Goal: Information Seeking & Learning: Learn about a topic

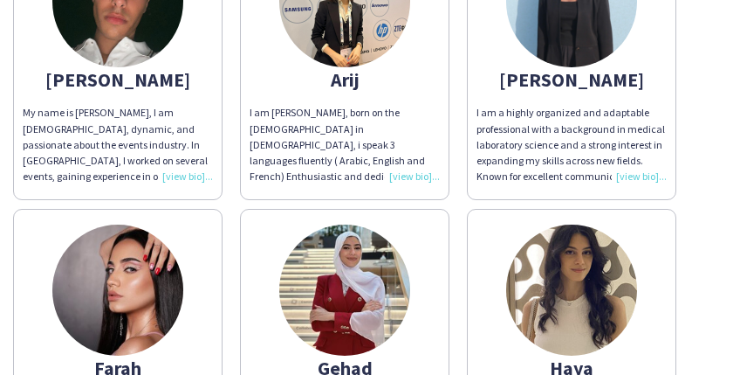
scroll to position [465, 0]
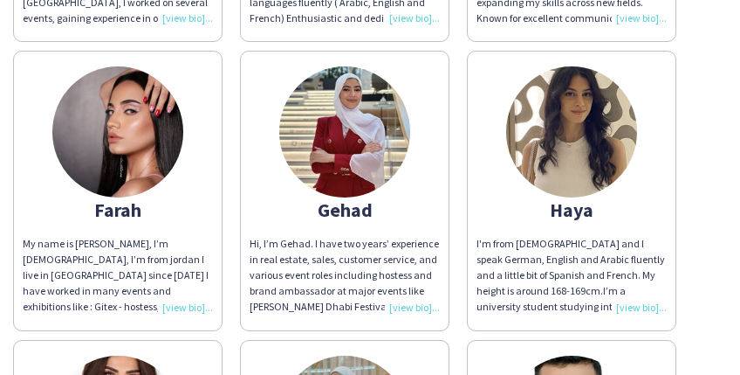
click at [188, 309] on div "My name is [PERSON_NAME], I’m [DEMOGRAPHIC_DATA], I’m from jordan I live in [GE…" at bounding box center [118, 275] width 190 height 79
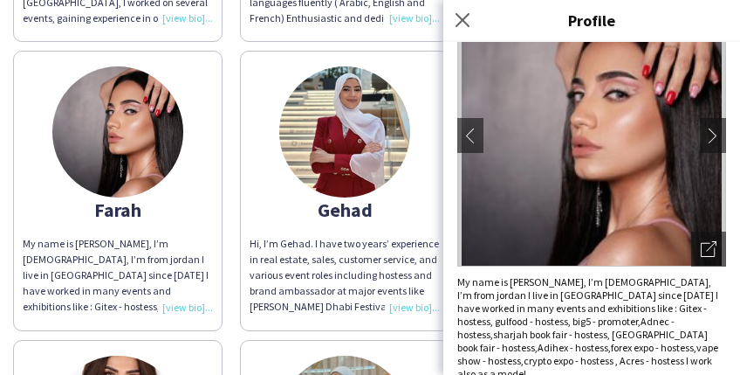
scroll to position [324, 0]
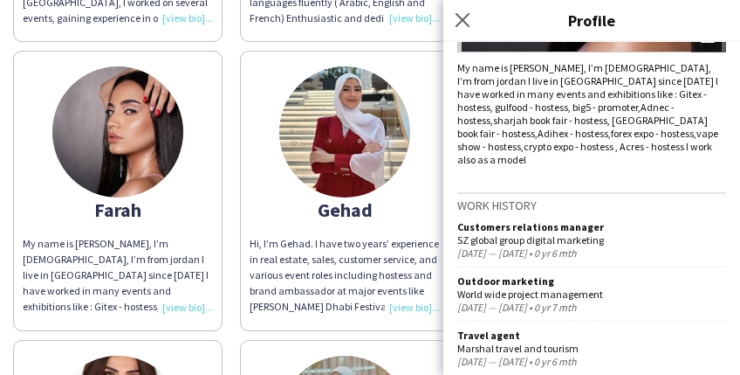
click at [256, 203] on div "Gehad" at bounding box center [345, 210] width 190 height 16
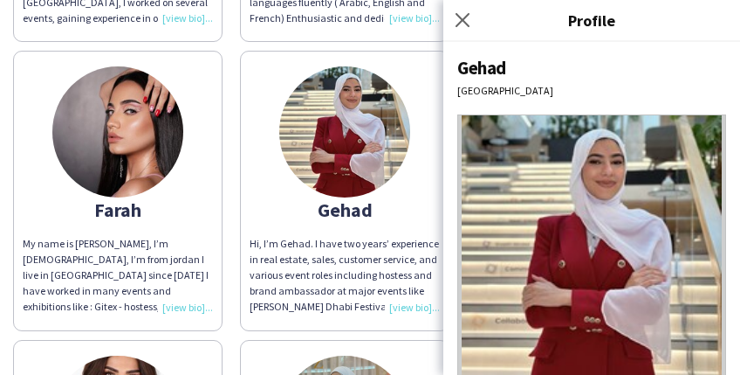
click at [411, 311] on div "Hi, I’m Gehad. I have two years’ experience in real estate, sales, customer ser…" at bounding box center [345, 275] width 190 height 79
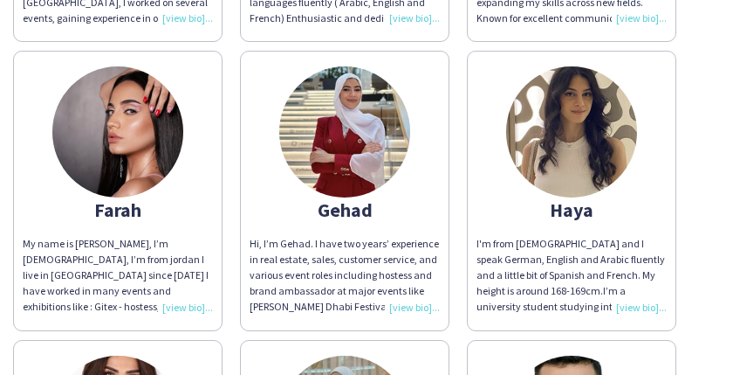
click at [416, 304] on div "Hi, I’m Gehad. I have two years’ experience in real estate, sales, customer ser…" at bounding box center [345, 275] width 190 height 79
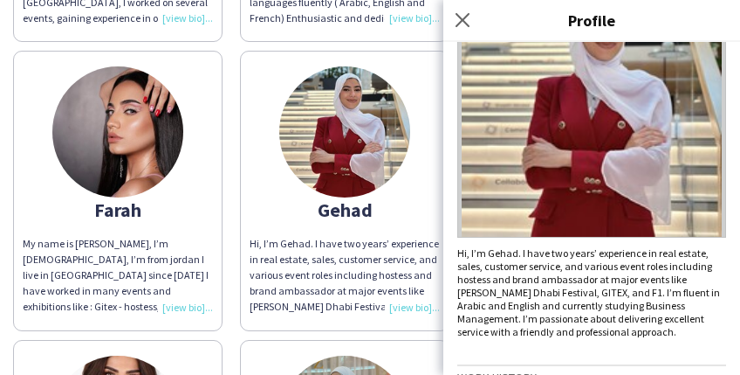
scroll to position [270, 0]
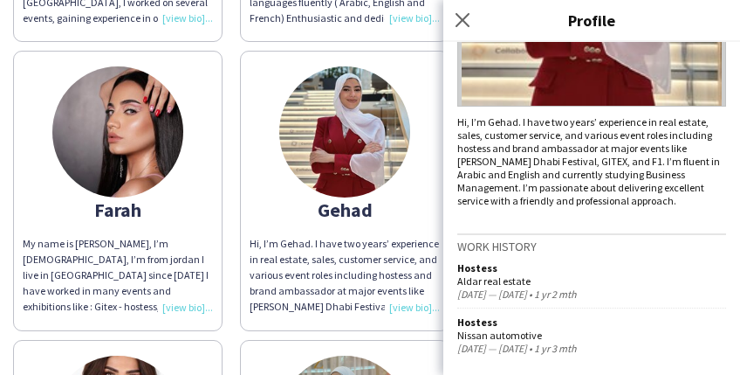
click at [389, 224] on app-share-pages-crew-card "Gehad Hi, I’m Gehad. I have two years’ experience in real estate, sales, custom…" at bounding box center [345, 190] width 210 height 279
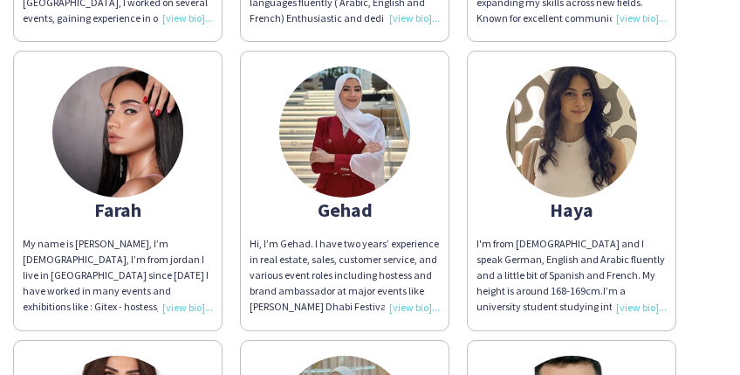
click at [341, 211] on div "Gehad" at bounding box center [345, 210] width 190 height 16
copy div "Gehad"
click at [639, 305] on div "I'm from [DEMOGRAPHIC_DATA] and I speak German, English and Arabic fluently and…" at bounding box center [572, 275] width 190 height 79
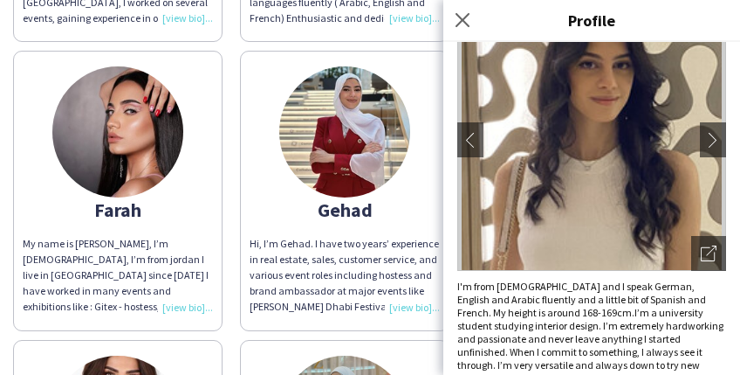
scroll to position [128, 0]
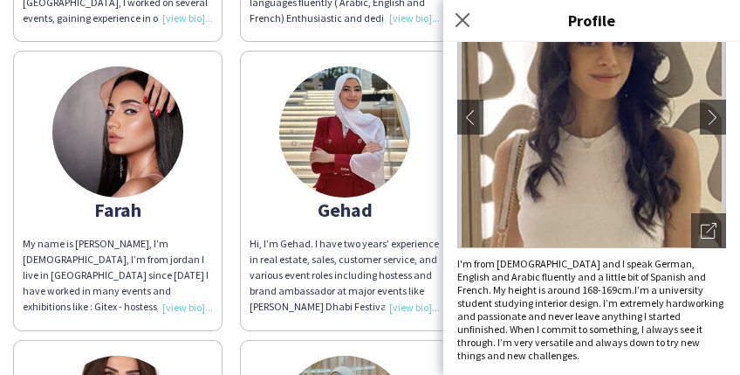
click at [415, 209] on div "Gehad" at bounding box center [345, 210] width 190 height 16
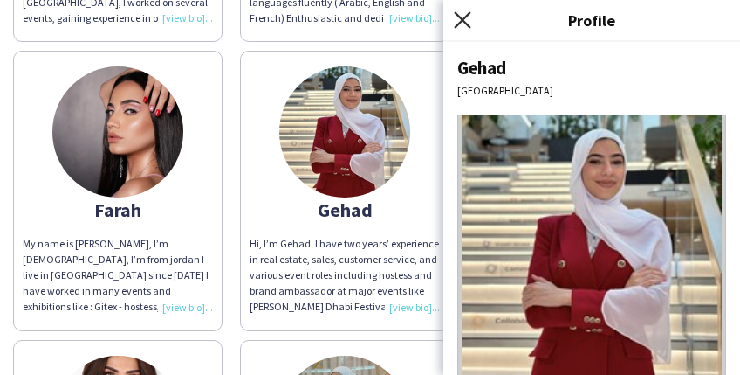
click at [468, 22] on icon "Close pop-in" at bounding box center [462, 19] width 17 height 17
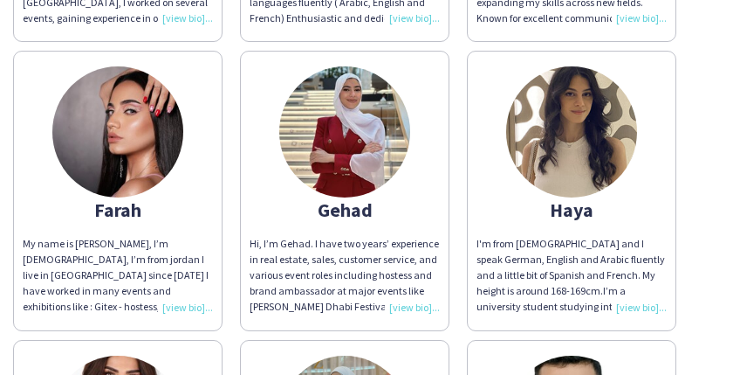
click at [571, 209] on div "Haya" at bounding box center [572, 210] width 190 height 16
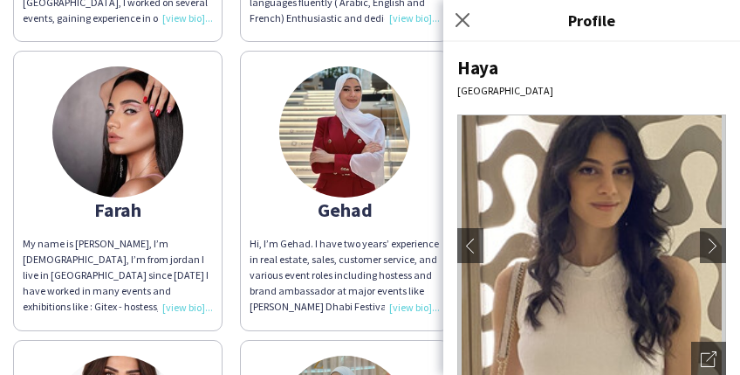
click at [571, 209] on div "Haya" at bounding box center [572, 210] width 190 height 16
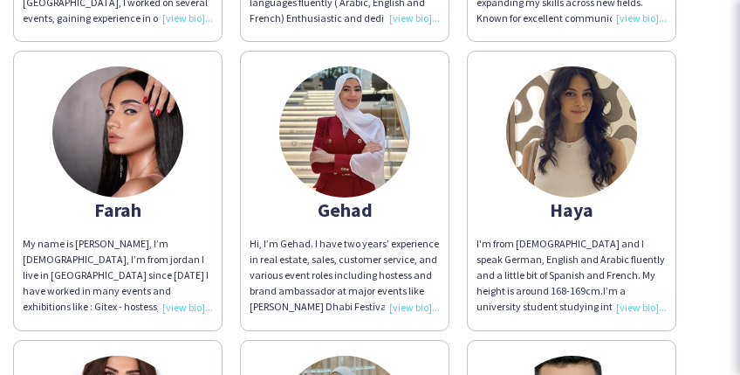
copy div "Haya"
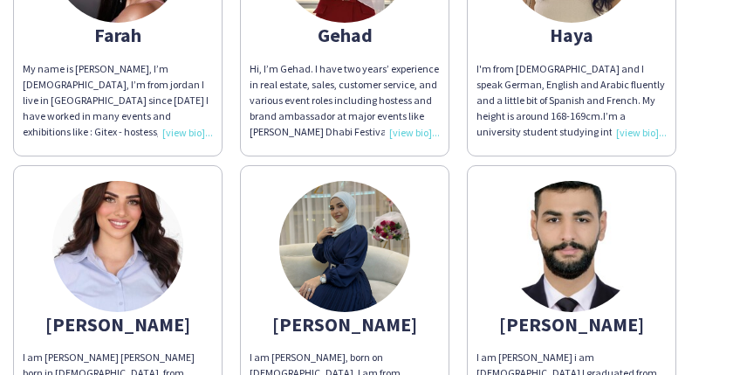
scroll to position [699, 0]
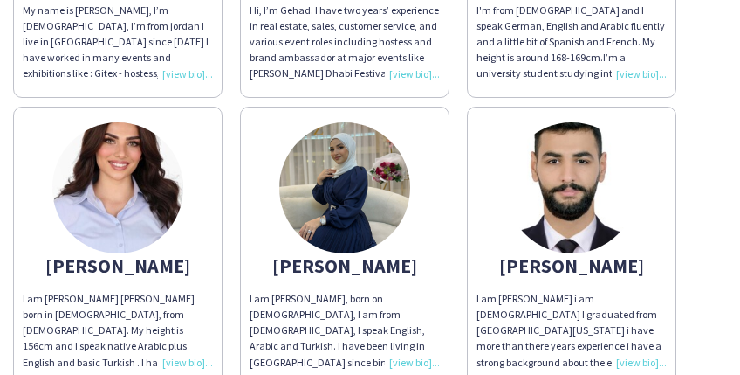
click at [185, 357] on div "I am [PERSON_NAME] [PERSON_NAME] born in [DEMOGRAPHIC_DATA], from [DEMOGRAPHIC_…" at bounding box center [118, 330] width 190 height 79
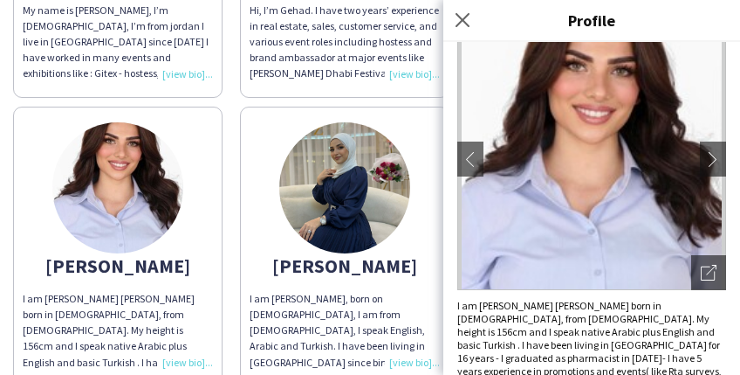
scroll to position [232, 0]
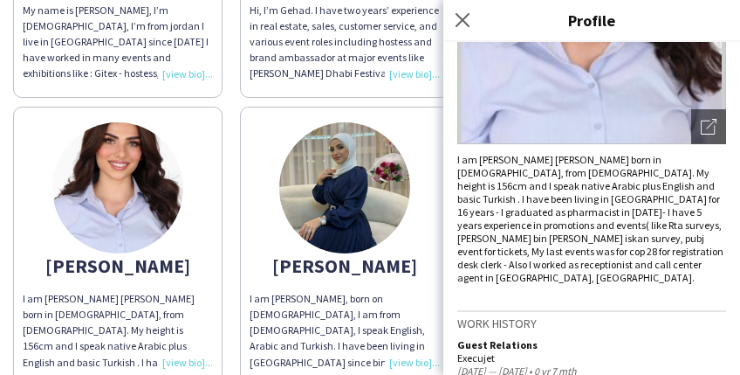
click at [139, 277] on app-share-pages-crew-card "[PERSON_NAME] am [PERSON_NAME] [PERSON_NAME] born in [DEMOGRAPHIC_DATA], from […" at bounding box center [118, 246] width 210 height 279
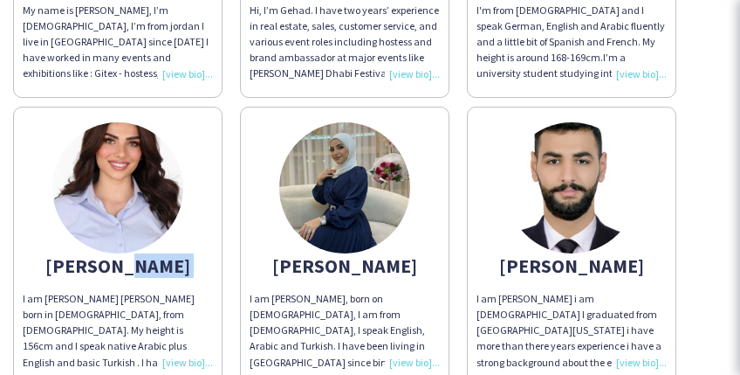
click at [139, 277] on app-share-pages-crew-card "[PERSON_NAME] am [PERSON_NAME] [PERSON_NAME] born in [DEMOGRAPHIC_DATA], from […" at bounding box center [118, 246] width 210 height 279
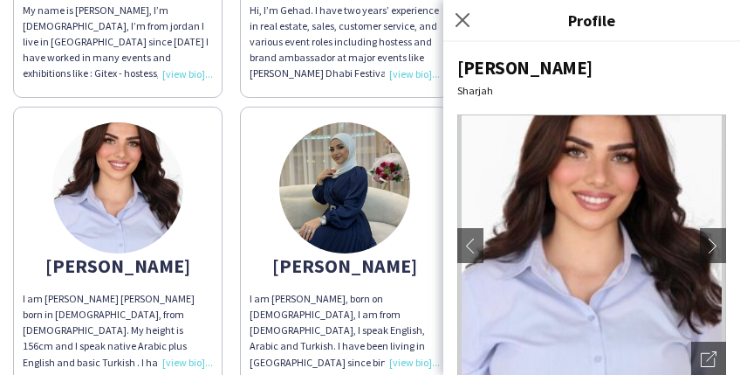
click at [122, 262] on div "[PERSON_NAME]" at bounding box center [118, 266] width 190 height 16
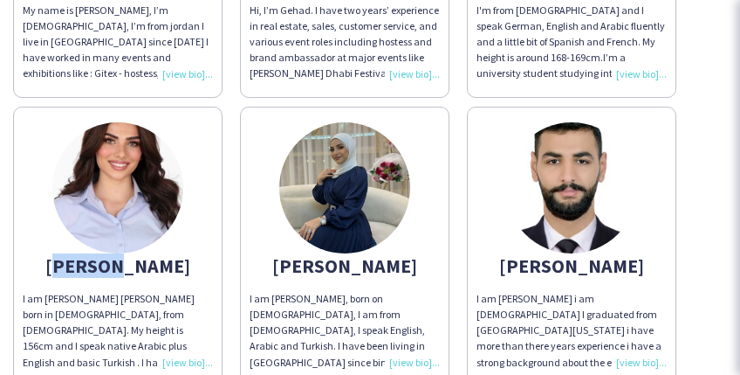
click at [122, 262] on div "[PERSON_NAME]" at bounding box center [118, 266] width 190 height 16
copy div "[PERSON_NAME]"
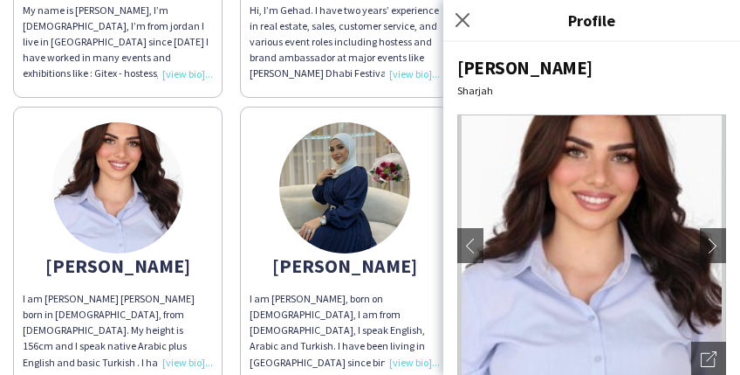
click at [387, 281] on app-share-pages-crew-card "[PERSON_NAME] I am [PERSON_NAME], born on [DEMOGRAPHIC_DATA], I am from [DEMOGR…" at bounding box center [345, 246] width 210 height 279
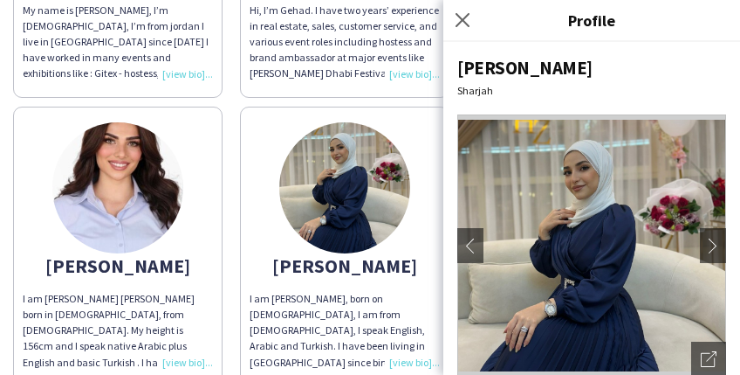
click at [472, 64] on div "[PERSON_NAME]" at bounding box center [592, 68] width 269 height 24
copy div "[PERSON_NAME]"
click at [250, 240] on app-share-pages-crew-card "[PERSON_NAME] I am [PERSON_NAME], born on [DEMOGRAPHIC_DATA], I am from [DEMOGR…" at bounding box center [345, 246] width 210 height 279
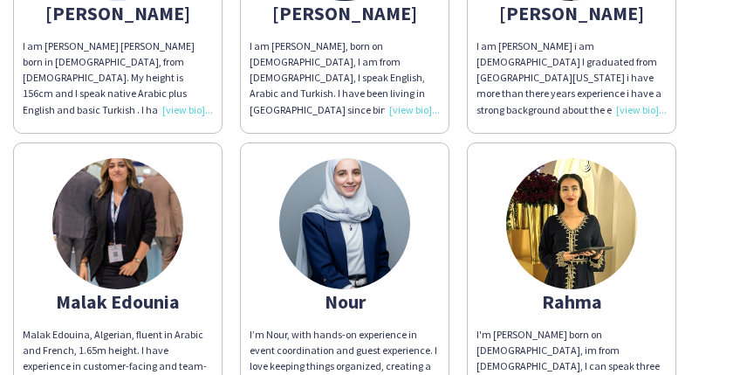
scroll to position [1105, 0]
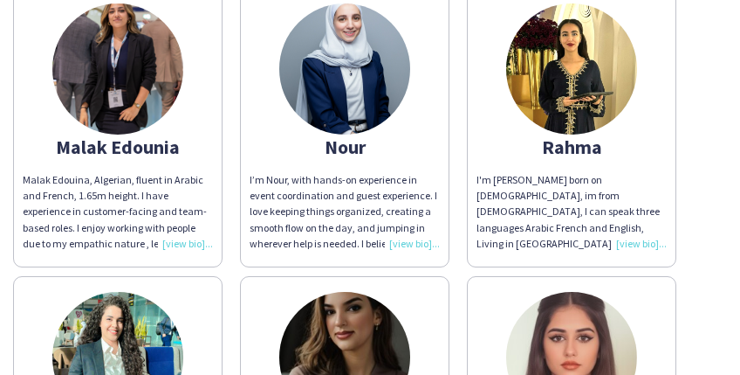
click at [70, 144] on div "Malak Edounia" at bounding box center [118, 147] width 190 height 16
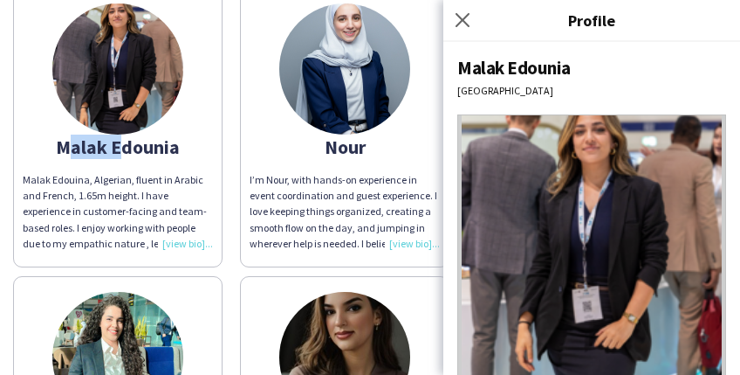
click at [70, 144] on div "Malak Edounia" at bounding box center [118, 147] width 190 height 16
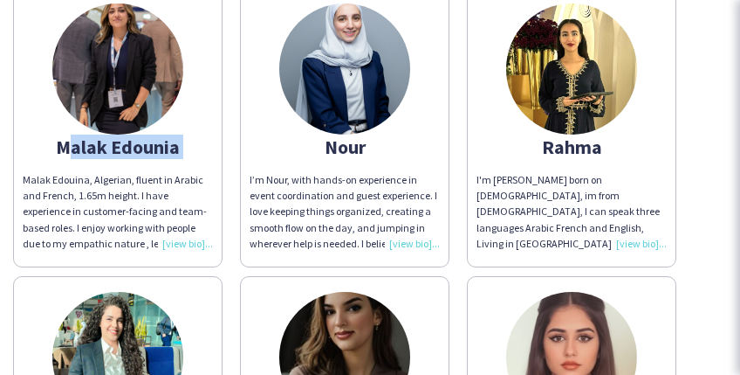
click at [70, 144] on div "Malak Edounia" at bounding box center [118, 147] width 190 height 16
copy div "Malak Edounia"
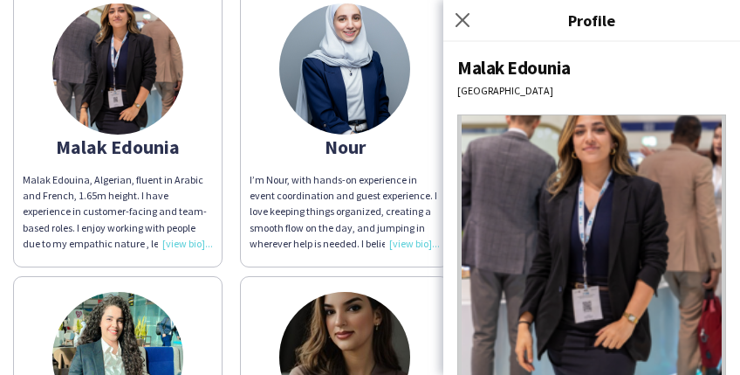
click at [279, 160] on app-share-pages-crew-card "Nour I’m Nour, with hands-on experience in event coordination and guest experie…" at bounding box center [345, 127] width 210 height 279
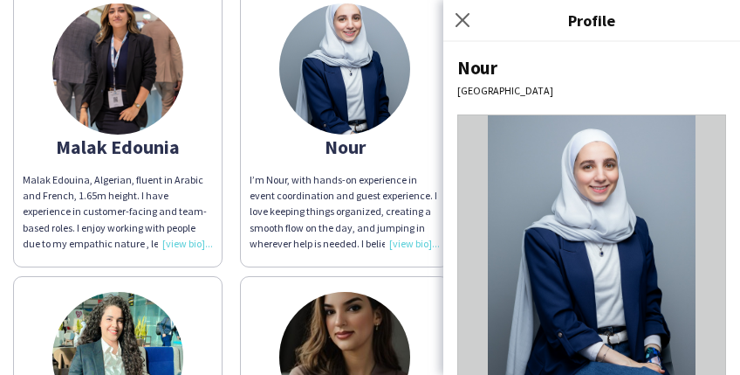
click at [410, 237] on div "I’m Nour, with hands-on experience in event coordination and guest experience. …" at bounding box center [345, 211] width 190 height 79
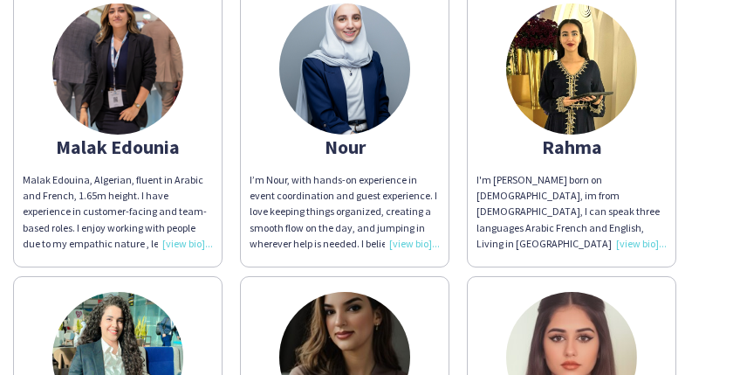
click at [403, 237] on div "I’m Nour, with hands-on experience in event coordination and guest experience. …" at bounding box center [345, 211] width 190 height 79
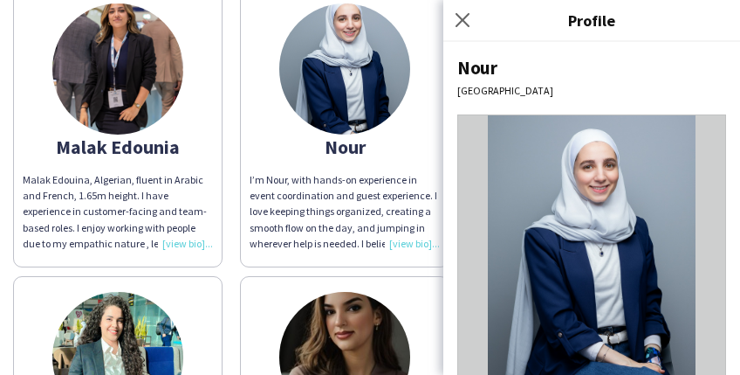
scroll to position [89, 0]
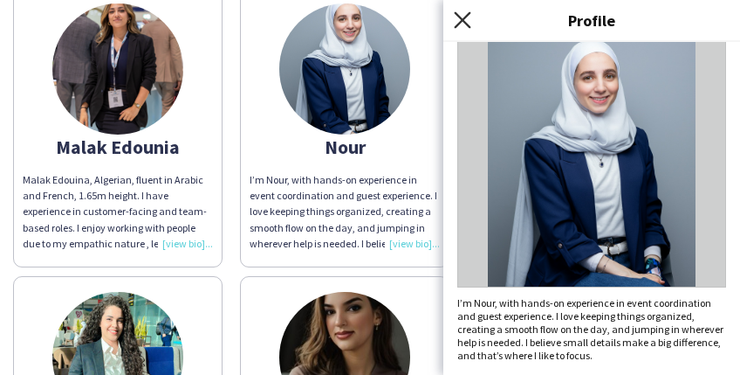
click at [460, 18] on icon at bounding box center [462, 19] width 17 height 17
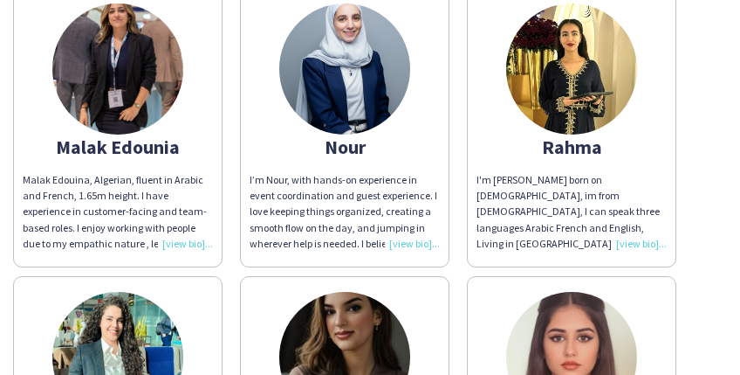
click at [632, 237] on div "I'm [PERSON_NAME] born on [DEMOGRAPHIC_DATA], im from [DEMOGRAPHIC_DATA], I can…" at bounding box center [572, 211] width 190 height 79
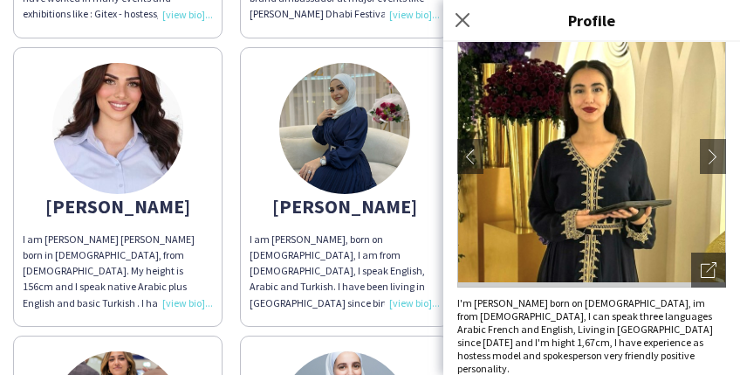
scroll to position [756, 0]
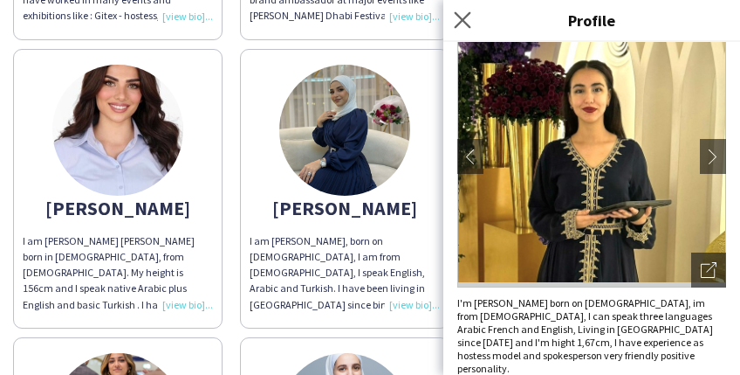
click at [459, 28] on app-icon "Close pop-in" at bounding box center [463, 20] width 25 height 25
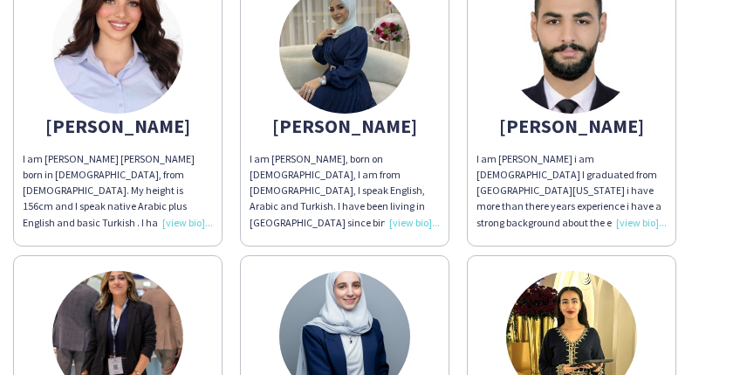
scroll to position [931, 0]
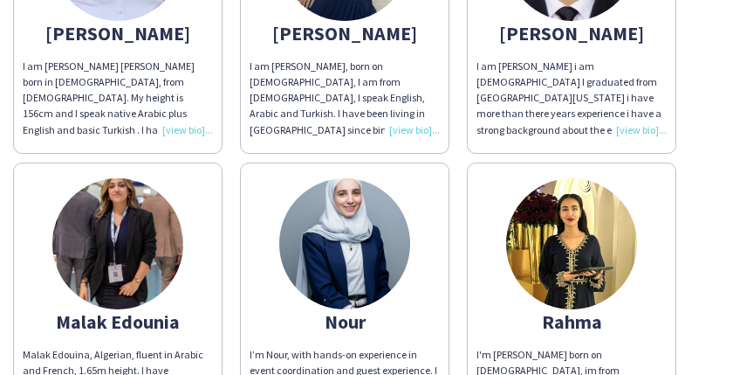
click at [334, 315] on div "Nour" at bounding box center [345, 321] width 190 height 16
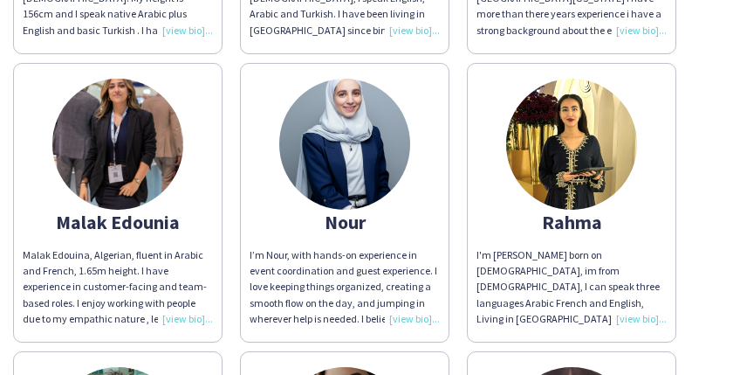
scroll to position [1164, 0]
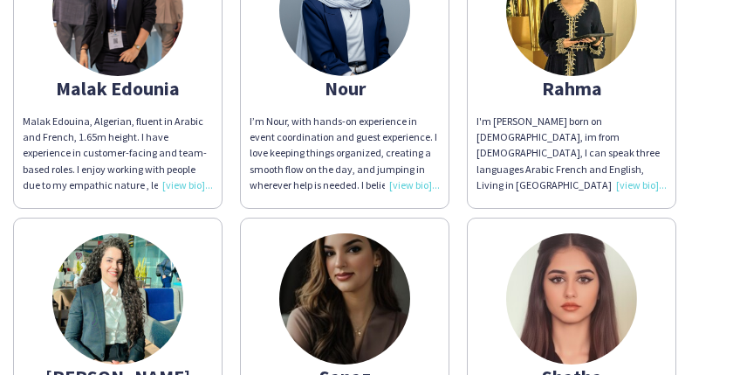
click at [582, 87] on div "Rahma" at bounding box center [572, 88] width 190 height 16
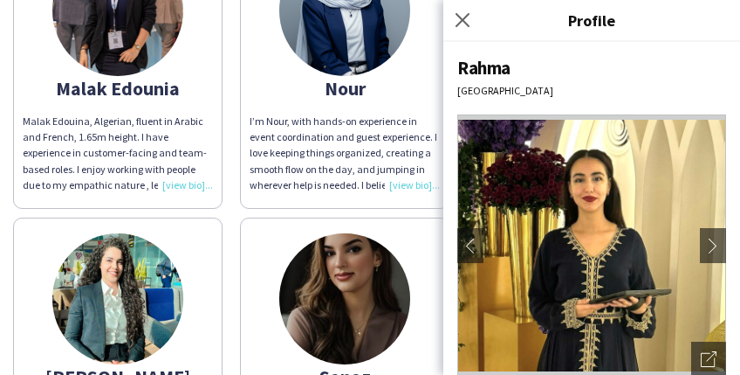
click at [582, 87] on div "Rahma" at bounding box center [572, 88] width 190 height 16
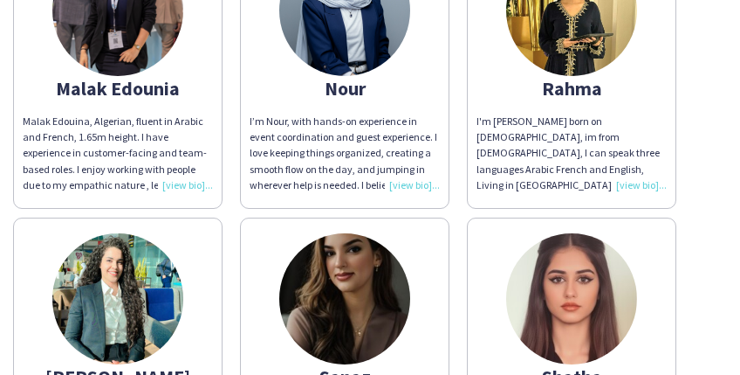
copy div "Rahma"
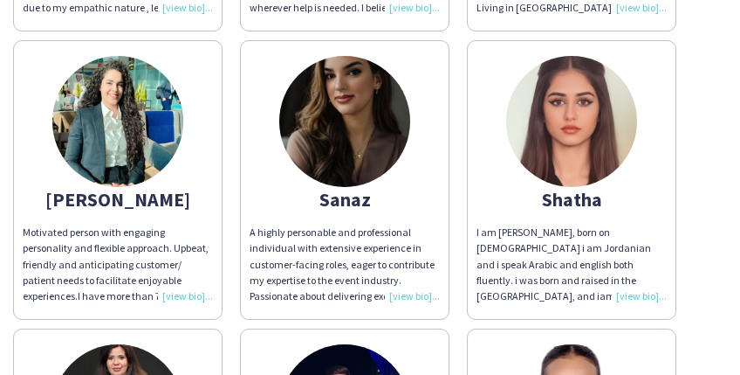
scroll to position [1339, 0]
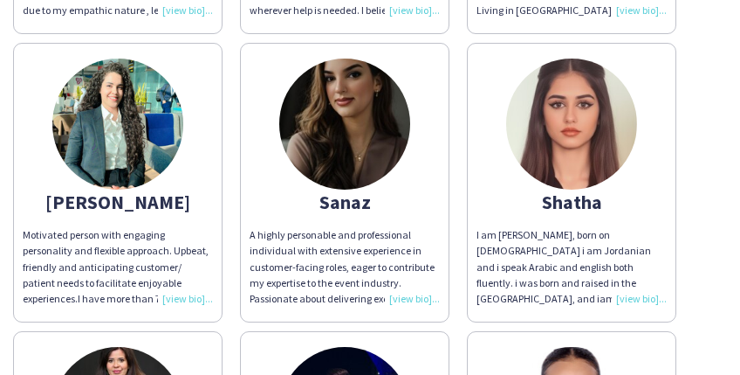
click at [126, 197] on div "[PERSON_NAME]" at bounding box center [118, 202] width 190 height 16
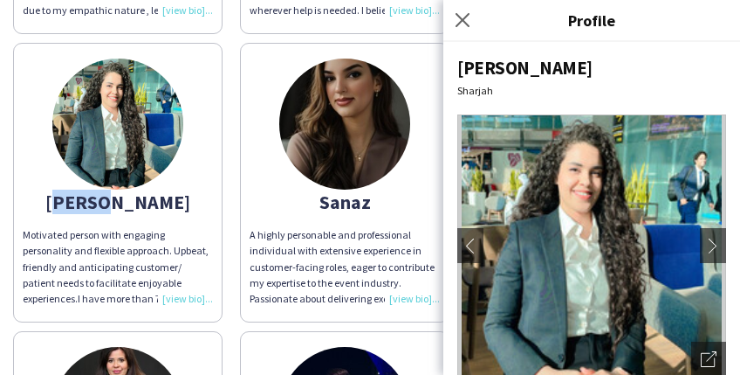
click at [126, 197] on div "[PERSON_NAME]" at bounding box center [118, 202] width 190 height 16
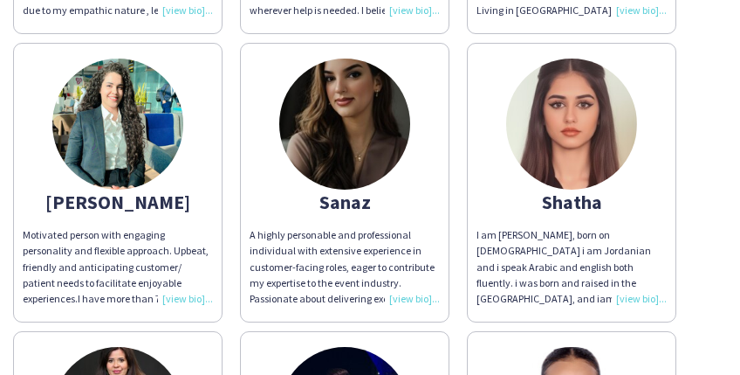
click at [177, 294] on div "Motivated person with engaging personality and flexible approach. Upbeat, frien…" at bounding box center [118, 266] width 190 height 79
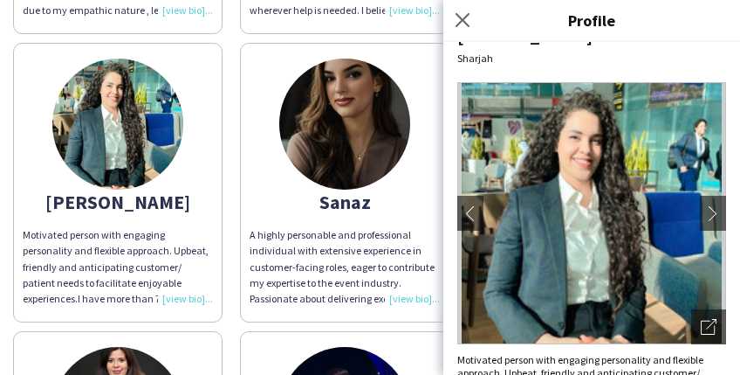
scroll to position [0, 0]
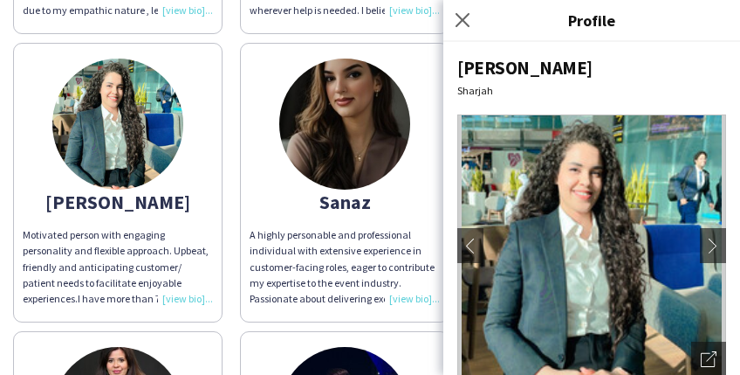
click at [286, 248] on div "A highly personable and professional individual with extensive experience in cu…" at bounding box center [345, 266] width 190 height 79
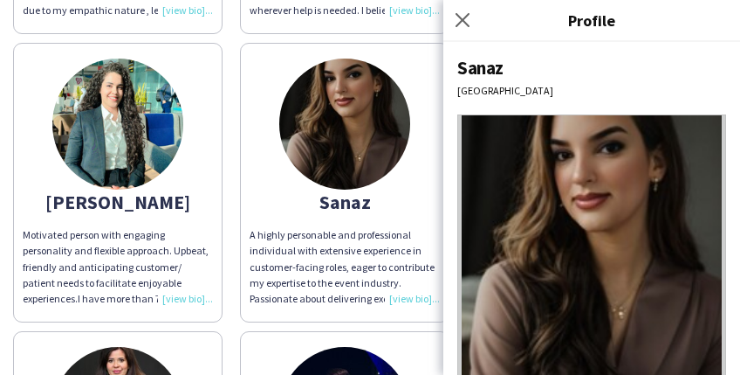
click at [413, 297] on div "A highly personable and professional individual with extensive experience in cu…" at bounding box center [345, 266] width 190 height 79
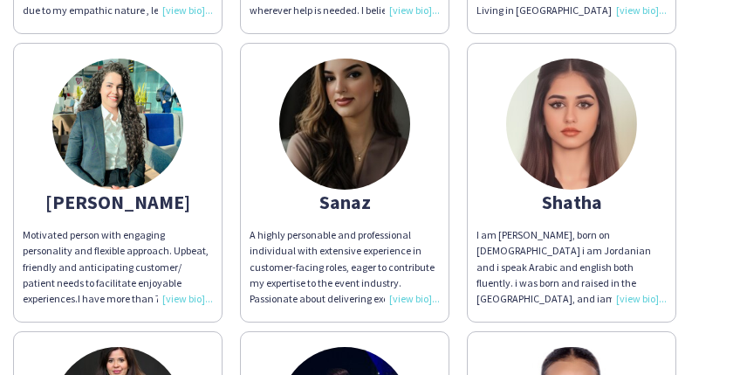
click at [409, 300] on div "A highly personable and professional individual with extensive experience in cu…" at bounding box center [345, 266] width 190 height 79
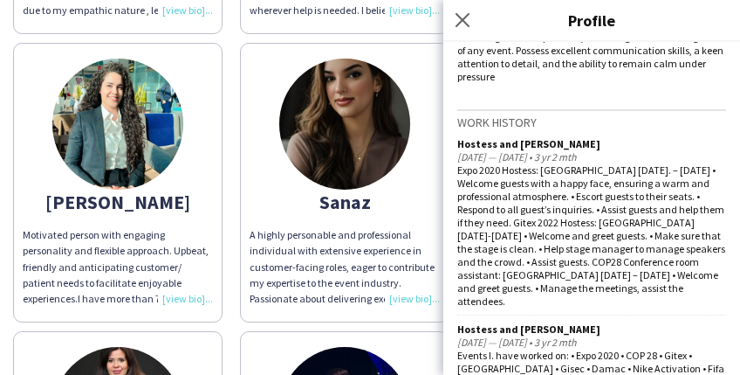
scroll to position [427, 0]
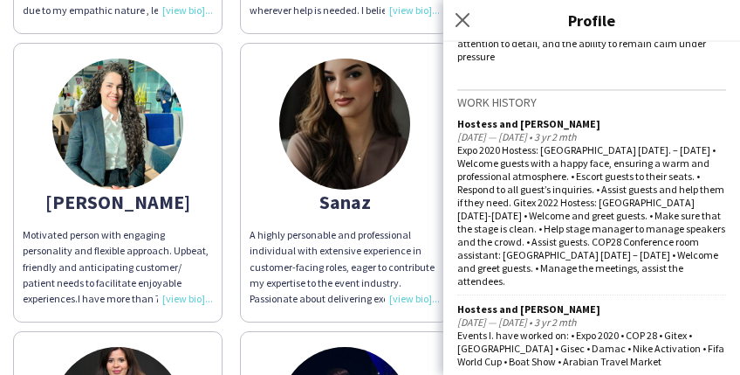
click at [413, 233] on div "A highly personable and professional individual with extensive experience in cu…" at bounding box center [345, 266] width 190 height 79
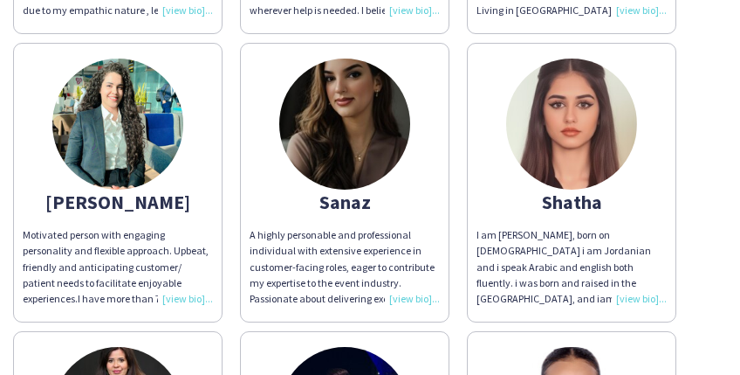
click at [581, 199] on div "Shatha" at bounding box center [572, 202] width 190 height 16
copy div "Shatha"
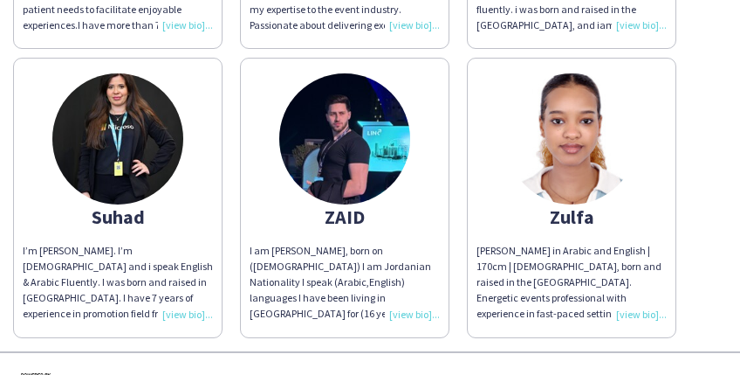
scroll to position [1629, 0]
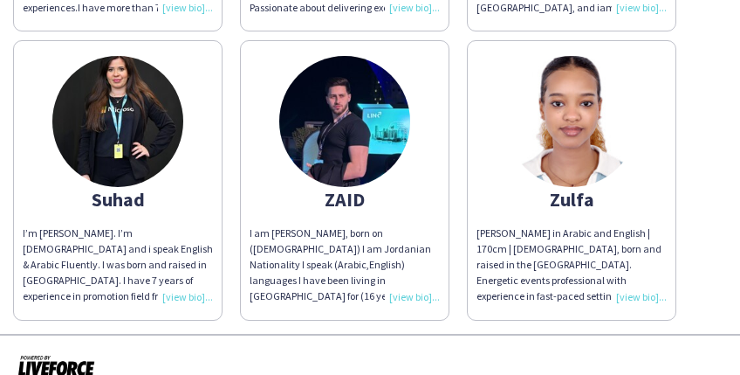
click at [107, 199] on div "Suhad" at bounding box center [118, 199] width 190 height 16
copy div "Suhad"
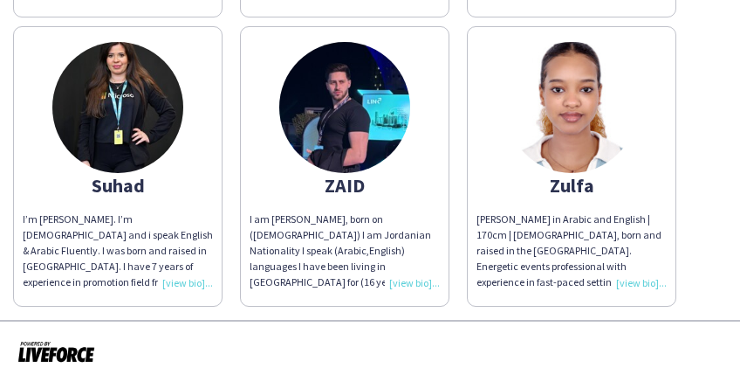
scroll to position [1650, 0]
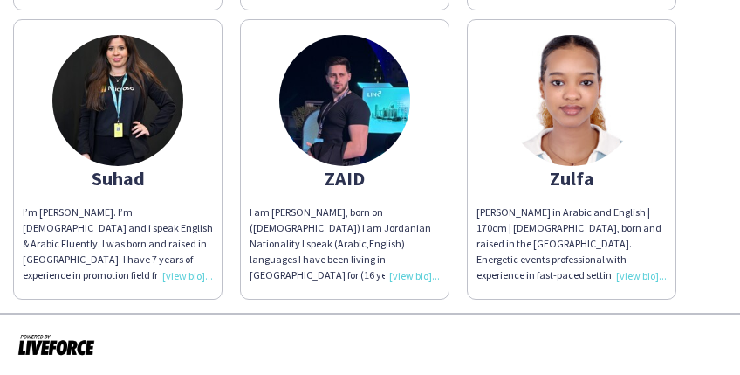
click at [560, 175] on div "Zulfa" at bounding box center [572, 178] width 190 height 16
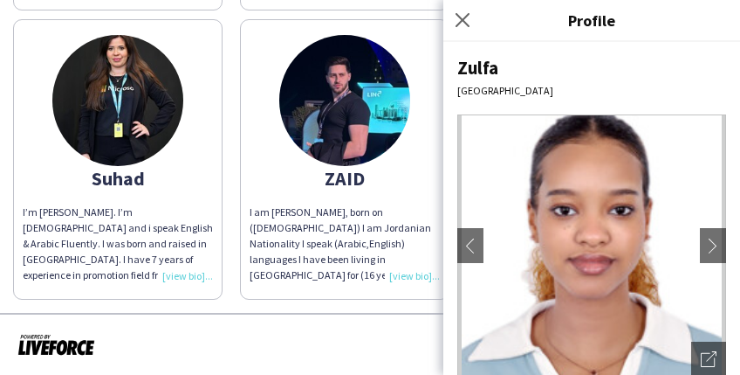
click at [560, 175] on div "Zulfa" at bounding box center [572, 178] width 190 height 16
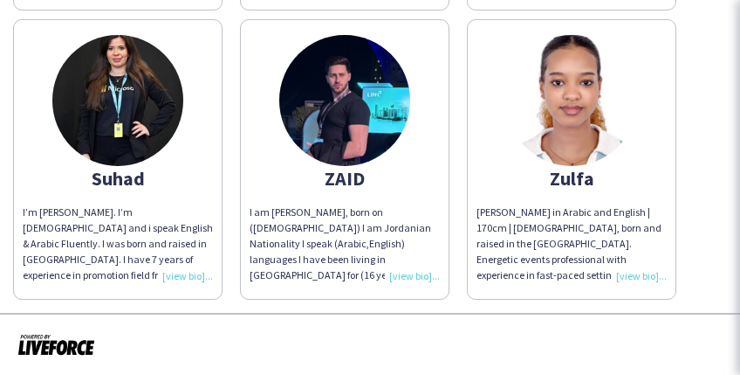
copy div "Zulfa"
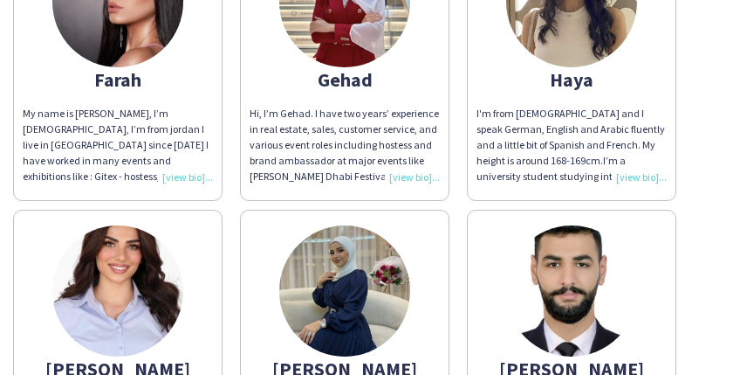
scroll to position [486, 0]
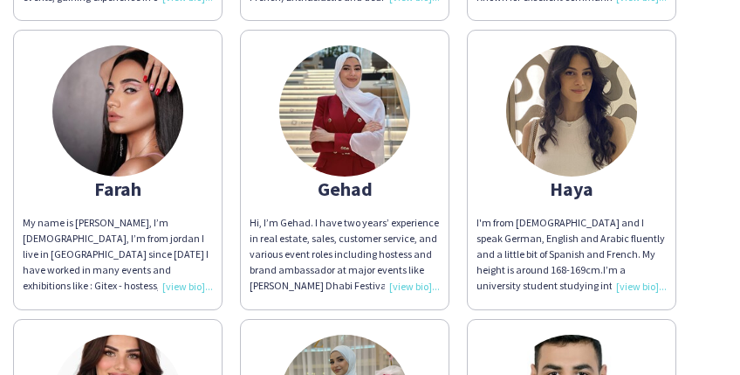
click at [196, 286] on div "My name is [PERSON_NAME], I’m [DEMOGRAPHIC_DATA], I’m from jordan I live in [GE…" at bounding box center [118, 254] width 190 height 79
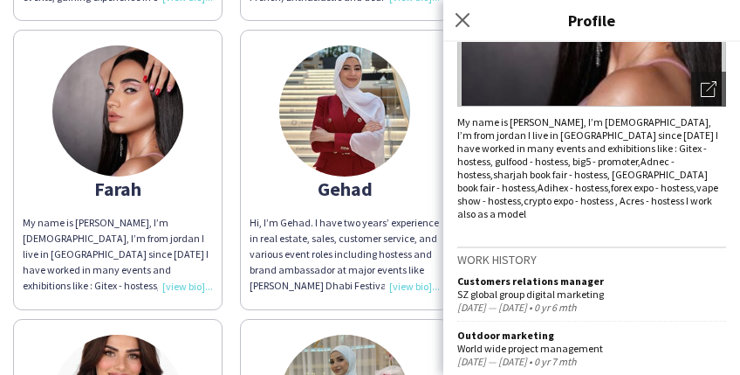
scroll to position [207, 0]
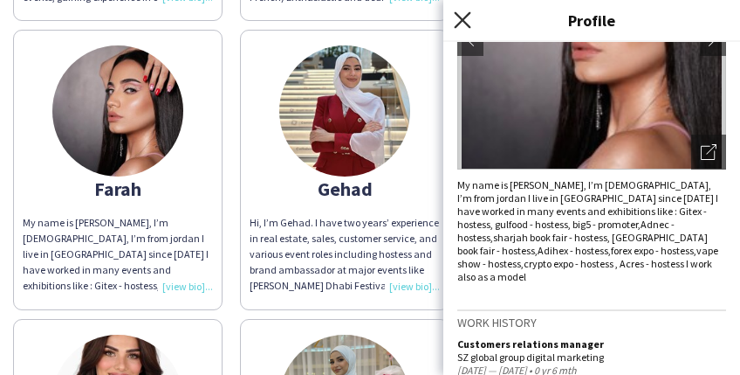
click at [468, 24] on icon "Close pop-in" at bounding box center [462, 19] width 17 height 17
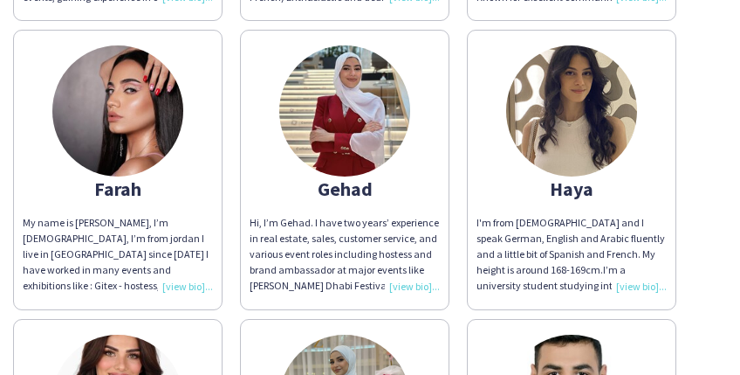
scroll to position [196, 0]
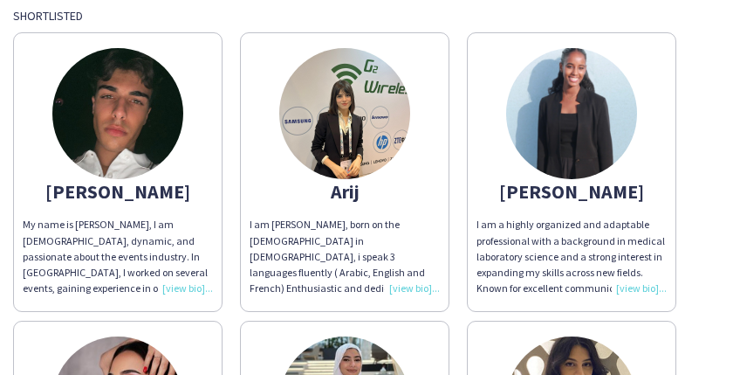
click at [339, 183] on div "Arij" at bounding box center [345, 191] width 190 height 16
copy div "Arij"
click at [637, 289] on div "I am a highly organized and adaptable professional with a background in medical…" at bounding box center [572, 256] width 190 height 79
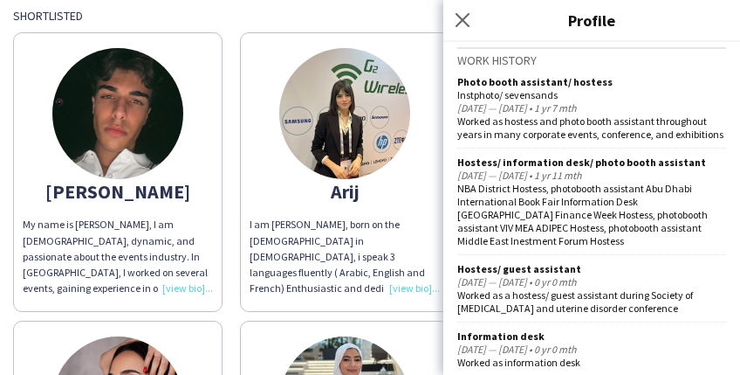
scroll to position [509, 0]
